Goal: Task Accomplishment & Management: Manage account settings

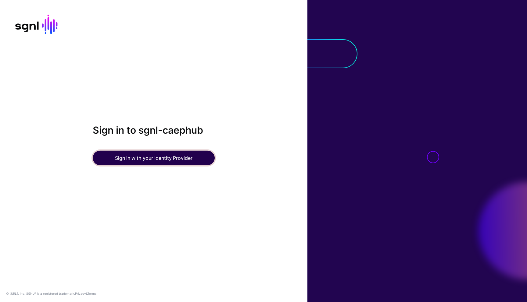
click at [156, 157] on button "Sign in with your Identity Provider" at bounding box center [154, 158] width 122 height 15
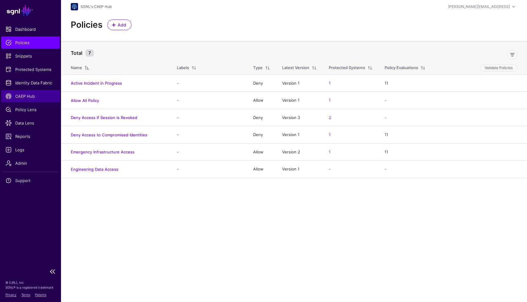
click at [30, 98] on span "CAEP Hub" at bounding box center [30, 96] width 50 height 6
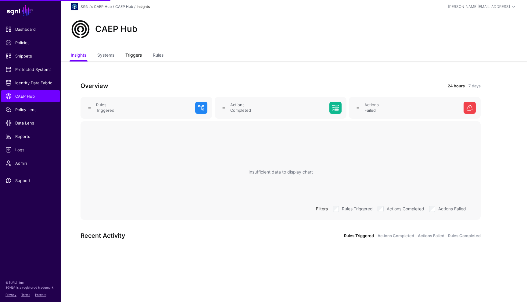
click at [133, 55] on link "Triggers" at bounding box center [133, 56] width 16 height 12
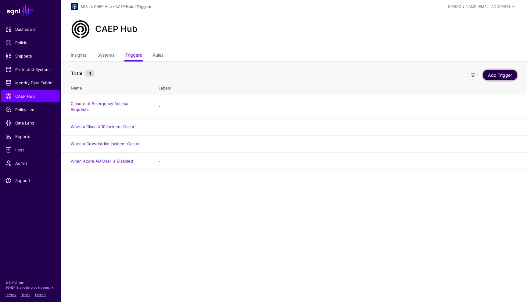
click at [492, 74] on link "Add Trigger" at bounding box center [500, 75] width 34 height 11
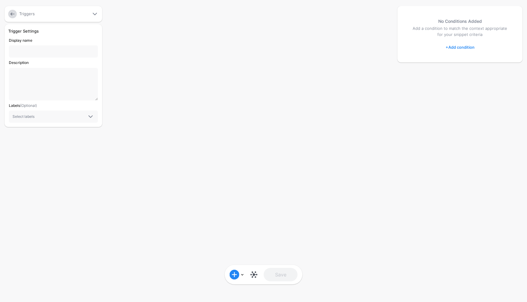
click at [12, 13] on link at bounding box center [12, 14] width 9 height 9
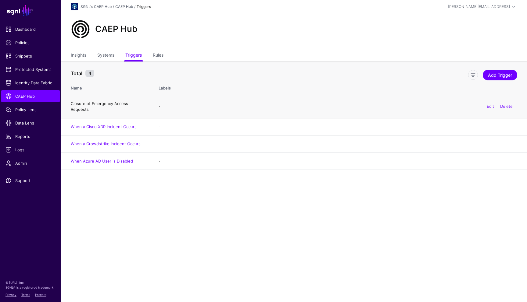
click at [94, 102] on link "Closure of Emergency Access Requests" at bounding box center [99, 106] width 57 height 11
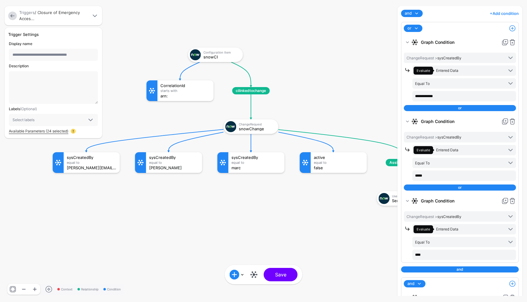
click at [56, 131] on link "Available Parameters (24 selected)" at bounding box center [38, 131] width 59 height 5
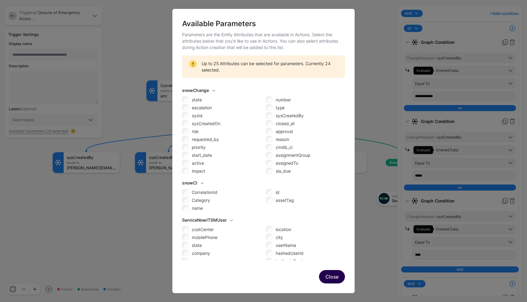
click at [329, 279] on button "Close" at bounding box center [332, 276] width 26 height 13
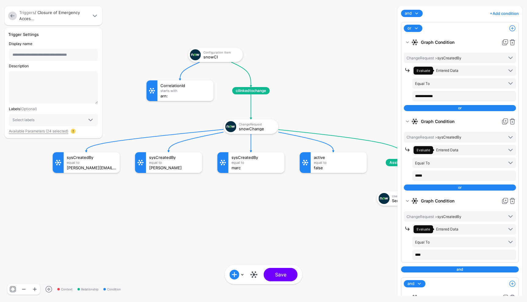
click at [13, 16] on link at bounding box center [12, 16] width 9 height 9
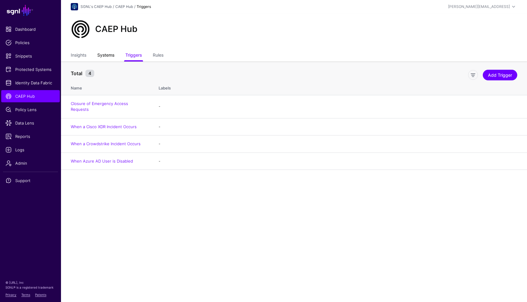
click at [102, 54] on link "Systems" at bounding box center [105, 56] width 17 height 12
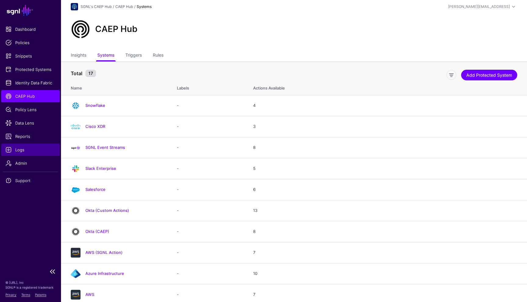
click at [30, 149] on span "Logs" at bounding box center [30, 150] width 50 height 6
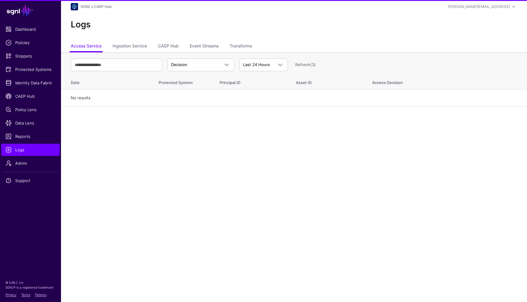
click at [266, 55] on th "Decision Decision Match Last 24 Hours Last 24 Hours Last 7 Days Last 30 Days La…" at bounding box center [294, 62] width 466 height 21
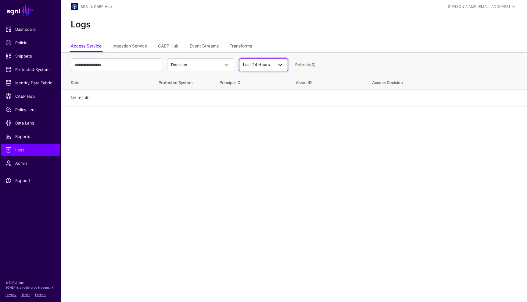
click at [260, 65] on span "Last 24 Hours" at bounding box center [256, 64] width 27 height 5
click at [257, 107] on span "Last 90 Days" at bounding box center [256, 107] width 24 height 5
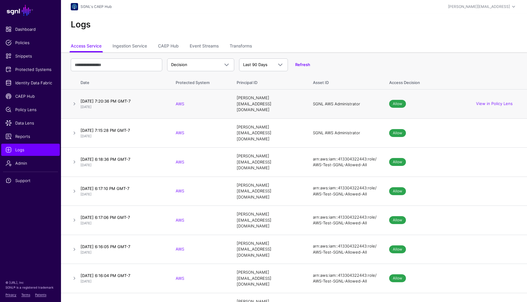
drag, startPoint x: 158, startPoint y: 97, endPoint x: 81, endPoint y: 97, distance: 76.8
click at [81, 98] on h4 "September 2, 2025 at 7:20:36 PM GMT-7" at bounding box center [121, 100] width 83 height 5
copy h4 "September 2, 2025 at 7:20:36 PM GMT-7"
click at [26, 95] on span "CAEP Hub" at bounding box center [30, 96] width 50 height 6
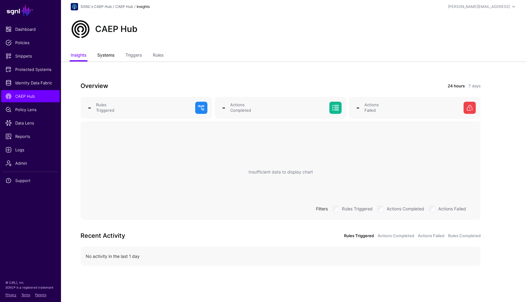
click at [111, 52] on link "Systems" at bounding box center [105, 56] width 17 height 12
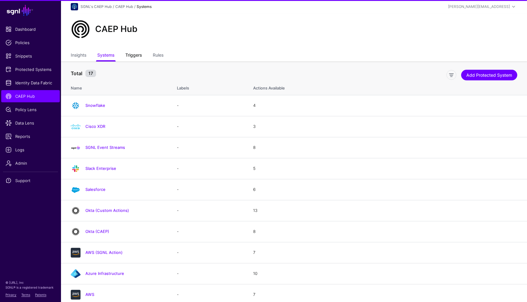
click at [134, 51] on link "Triggers" at bounding box center [133, 56] width 16 height 12
